Goal: Transaction & Acquisition: Purchase product/service

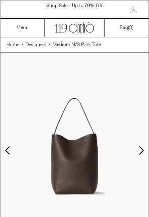
click at [143, 152] on button "Next slide" at bounding box center [141, 150] width 8 height 8
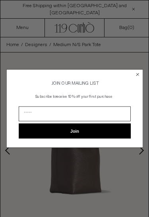
click at [139, 72] on circle "Close dialog" at bounding box center [138, 75] width 6 height 6
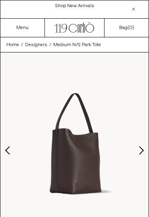
click at [136, 75] on img at bounding box center [74, 145] width 148 height 185
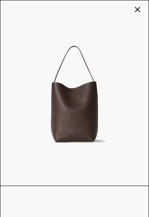
click at [138, 14] on div at bounding box center [137, 9] width 11 height 11
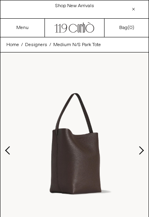
click at [142, 151] on button "Next slide" at bounding box center [141, 150] width 8 height 8
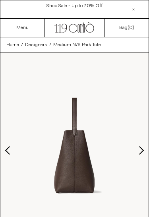
click at [143, 151] on button "Next slide" at bounding box center [141, 150] width 8 height 8
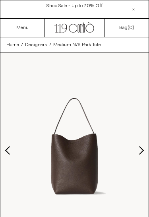
click at [142, 149] on button "Next slide" at bounding box center [141, 150] width 8 height 8
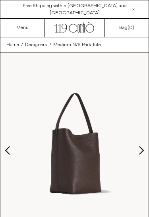
click at [142, 150] on button "Next slide" at bounding box center [141, 150] width 8 height 8
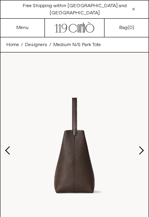
click at [143, 151] on button "Next slide" at bounding box center [141, 150] width 8 height 8
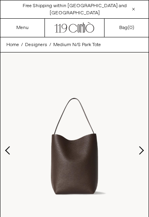
click at [142, 150] on button "Next slide" at bounding box center [141, 150] width 8 height 8
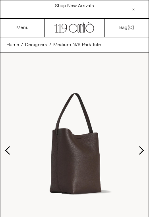
click at [144, 148] on button "Next slide" at bounding box center [141, 150] width 8 height 8
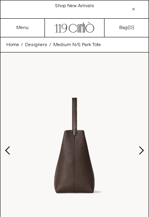
click at [143, 150] on button "Next slide" at bounding box center [141, 150] width 8 height 8
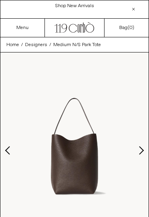
click at [143, 151] on button "Next slide" at bounding box center [141, 150] width 8 height 8
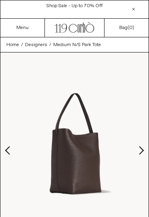
click at [143, 149] on button "Next slide" at bounding box center [141, 150] width 8 height 8
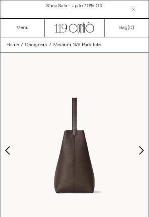
click at [142, 152] on button "Next slide" at bounding box center [141, 150] width 8 height 8
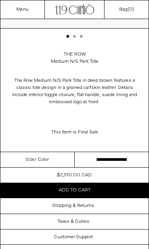
scroll to position [210, 0]
click at [118, 162] on select "**********" at bounding box center [112, 160] width 74 height 16
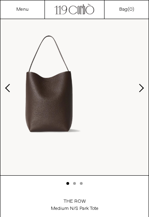
scroll to position [62, 0]
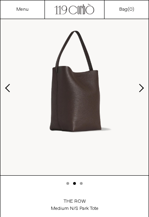
click at [144, 92] on button "Next slide" at bounding box center [141, 88] width 8 height 8
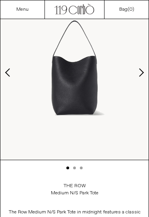
scroll to position [76, 0]
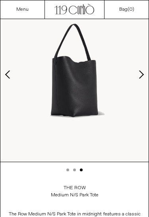
click at [143, 75] on button "Next slide" at bounding box center [141, 74] width 8 height 8
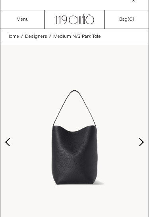
scroll to position [0, 0]
